Goal: Find specific page/section: Find specific page/section

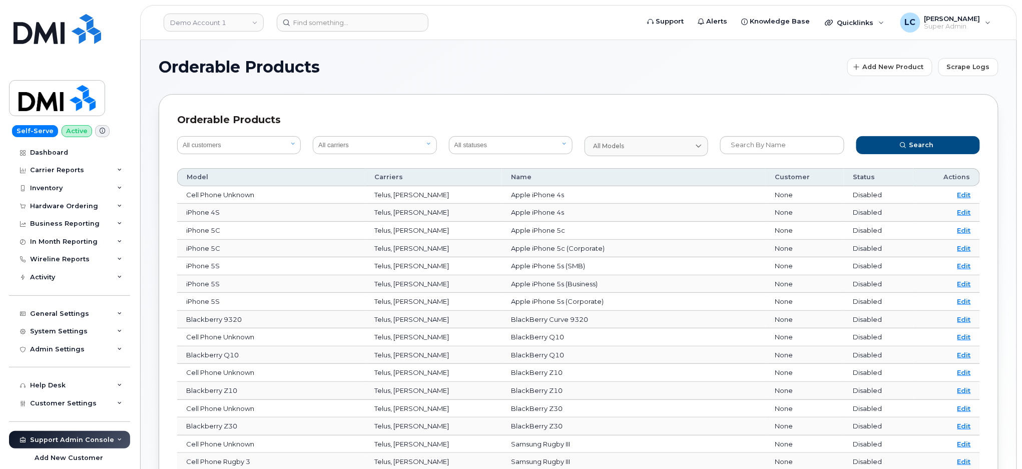
click at [433, 55] on div "Orderable Products Add New Product Scrape Logs Orderable Products All customers…" at bounding box center [579, 371] width 876 height 663
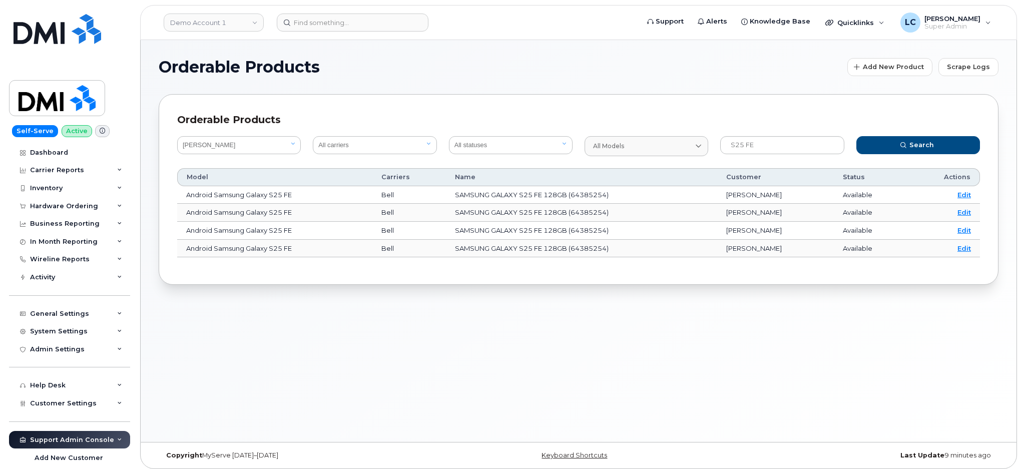
select select "061d453d-7ad1-498c-ab63-53a0e4e89035"
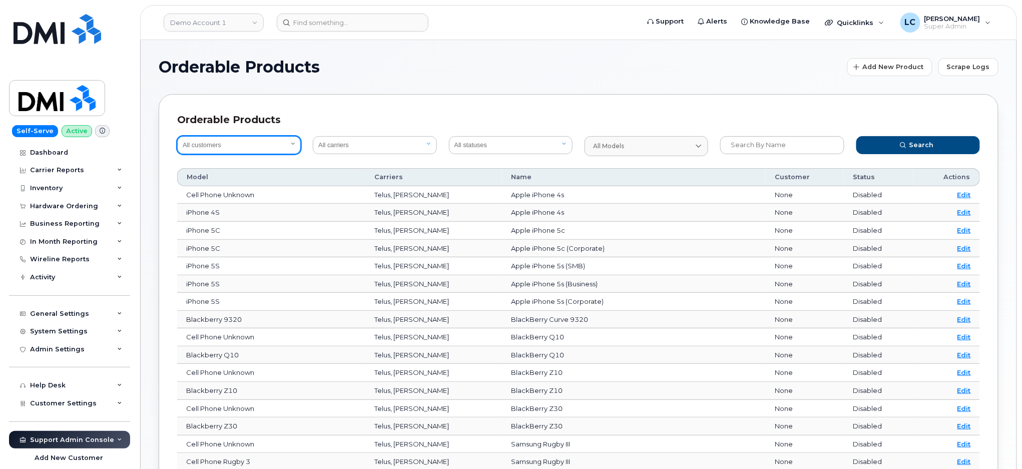
click at [266, 142] on select "All customers Acadia Broadcasting Ltd Aecon Construction Group Inc Alberta Heal…" at bounding box center [239, 145] width 124 height 18
select select "061d453d-7ad1-498c-ab63-53a0e4e89035"
click at [177, 136] on select "All customers Acadia Broadcasting Ltd Aecon Construction Group Inc Alberta Heal…" at bounding box center [239, 145] width 124 height 18
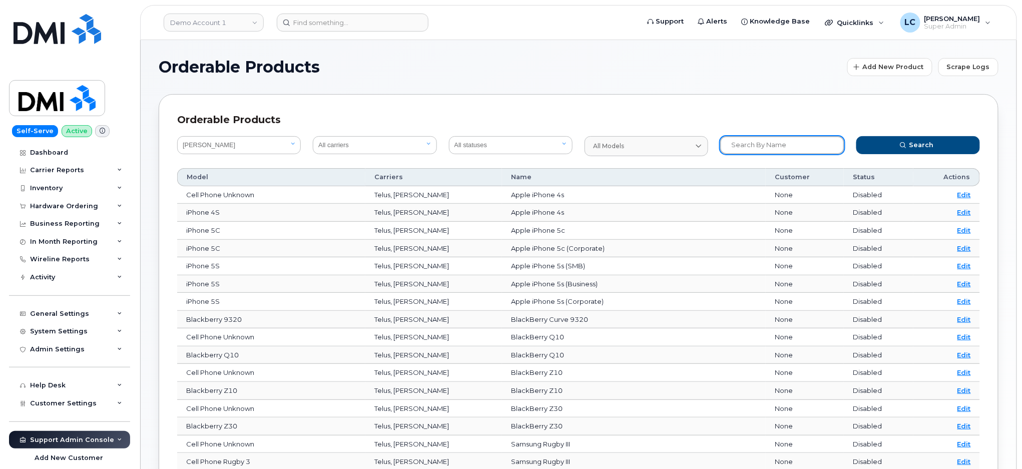
click at [780, 148] on input "text" at bounding box center [783, 145] width 124 height 18
type input "S25"
click at [857, 136] on button "Search" at bounding box center [919, 145] width 124 height 18
